Goal: Transaction & Acquisition: Purchase product/service

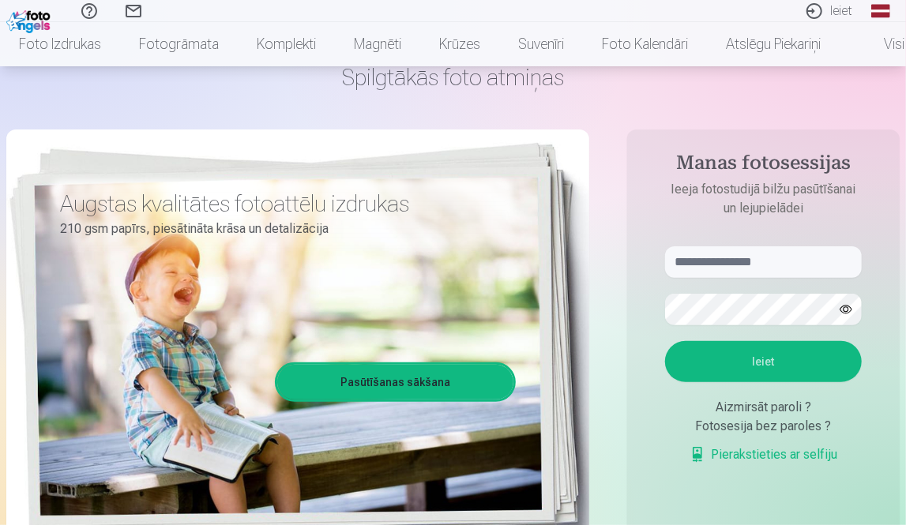
scroll to position [158, 0]
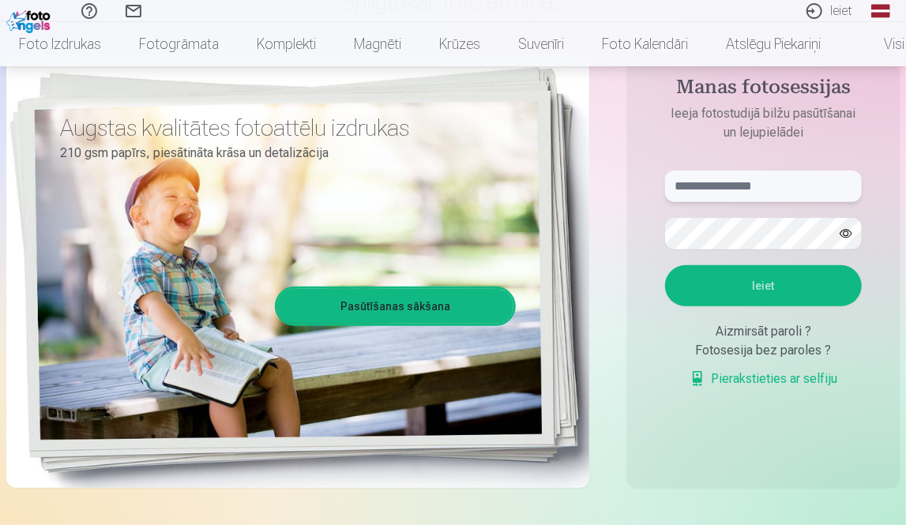
click at [717, 185] on input "text" at bounding box center [763, 187] width 197 height 32
type input "**********"
click at [768, 285] on button "Ieiet" at bounding box center [763, 285] width 197 height 41
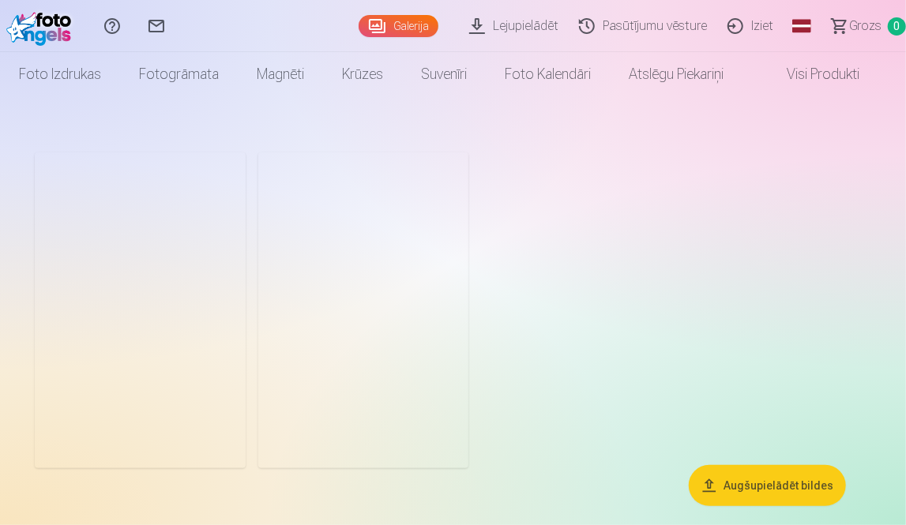
scroll to position [11, 0]
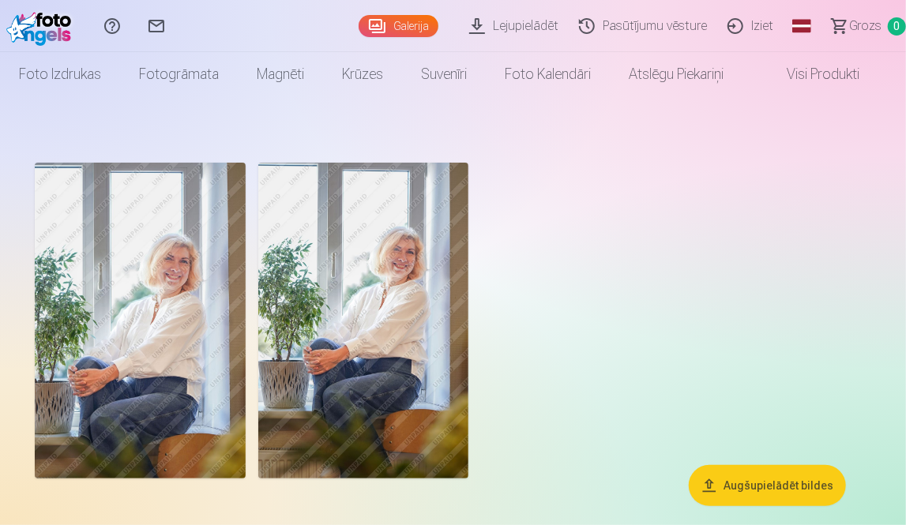
click at [277, 243] on img at bounding box center [363, 321] width 211 height 316
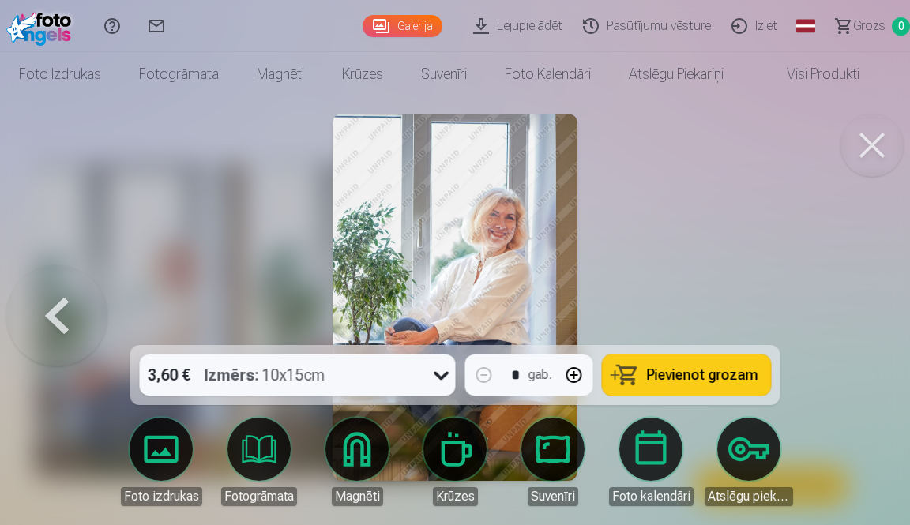
click at [449, 241] on img at bounding box center [455, 297] width 245 height 367
click at [450, 241] on img at bounding box center [455, 297] width 245 height 367
click at [880, 147] on button at bounding box center [872, 145] width 63 height 63
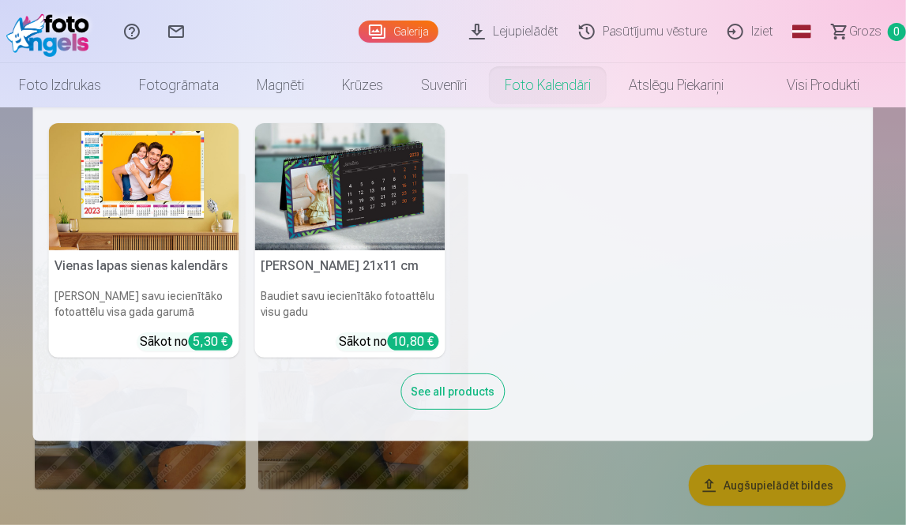
click at [564, 82] on link "Foto kalendāri" at bounding box center [548, 85] width 124 height 44
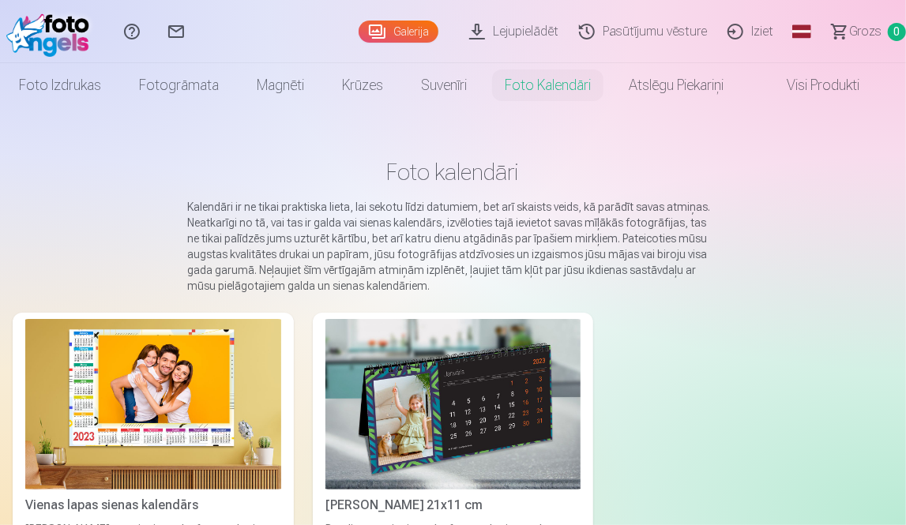
click at [564, 82] on link "Foto kalendāri" at bounding box center [548, 85] width 124 height 44
